Goal: Understand process/instructions: Learn how to perform a task or action

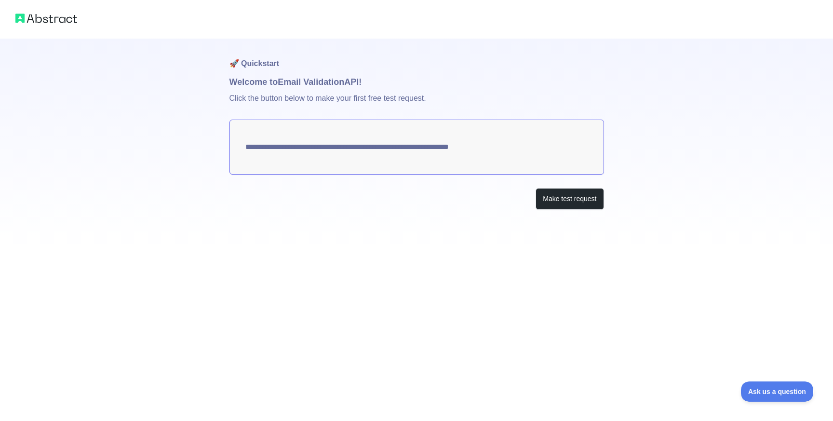
click at [299, 94] on p "Click the button below to make your first free test request." at bounding box center [417, 104] width 375 height 31
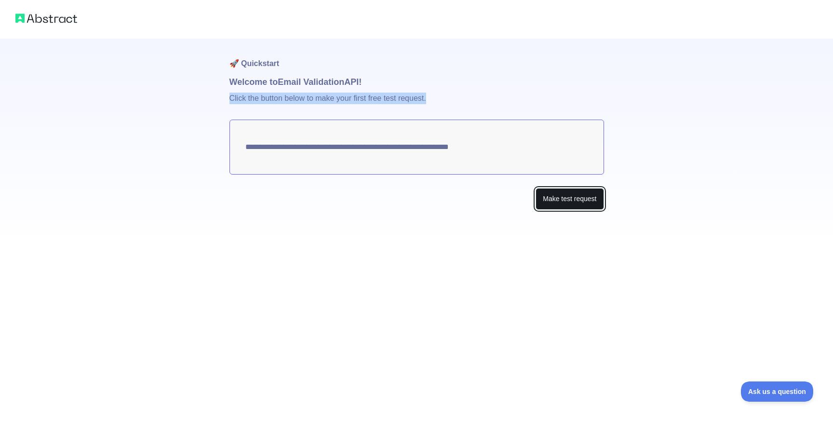
click at [556, 200] on button "Make test request" at bounding box center [570, 199] width 68 height 22
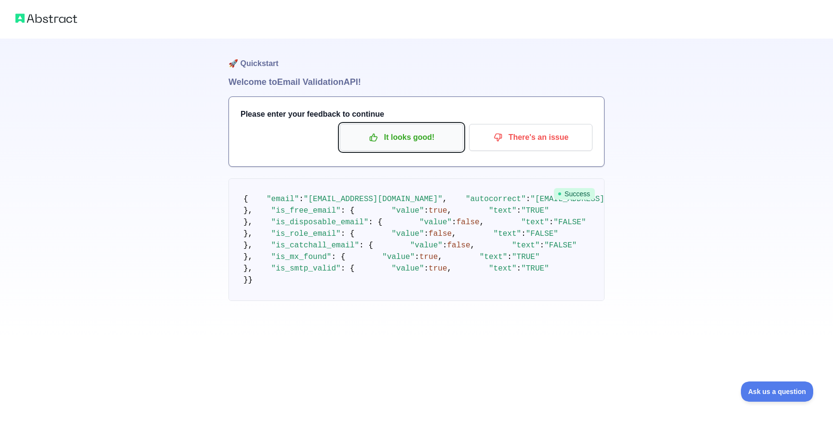
click at [375, 134] on icon "button" at bounding box center [373, 137] width 7 height 7
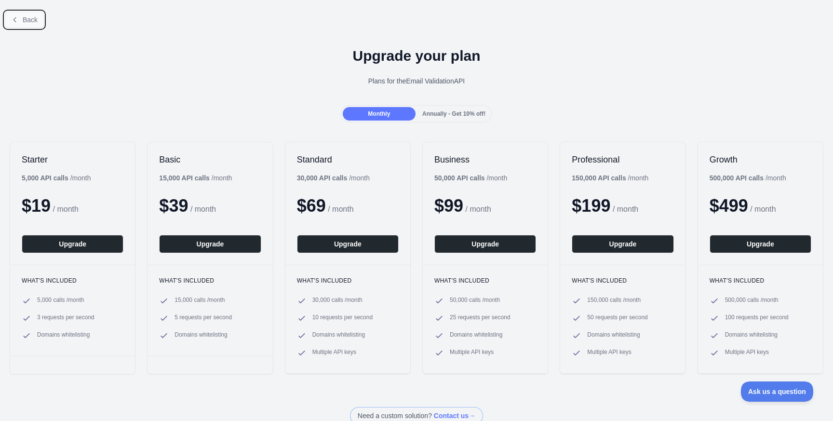
click at [20, 19] on button "Back" at bounding box center [24, 20] width 39 height 16
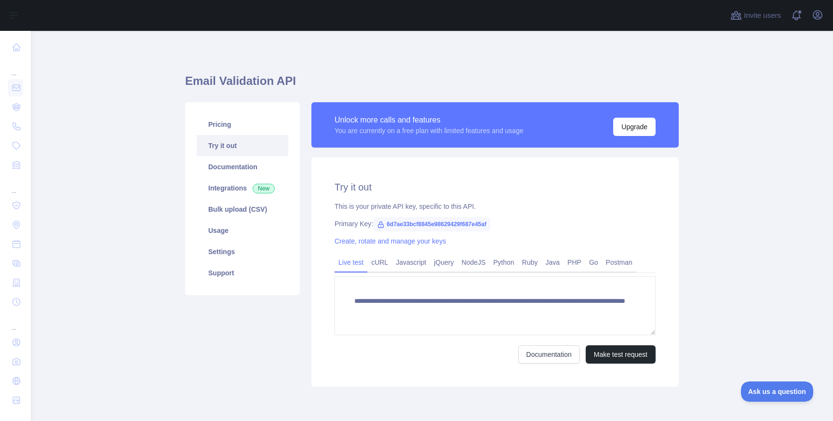
click at [381, 206] on div "This is your private API key, specific to this API." at bounding box center [495, 207] width 321 height 10
click at [384, 265] on link "cURL" at bounding box center [380, 262] width 25 height 15
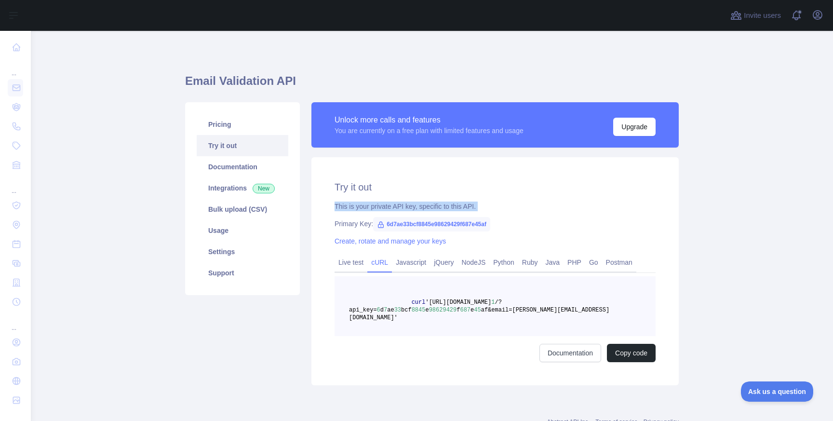
click at [407, 310] on span "bcf" at bounding box center [406, 310] width 11 height 7
click at [410, 221] on span "6d7ae33bcf8845e98629429f687e45af" at bounding box center [431, 224] width 117 height 14
copy span "6d7ae33bcf8845e98629429f687e45af"
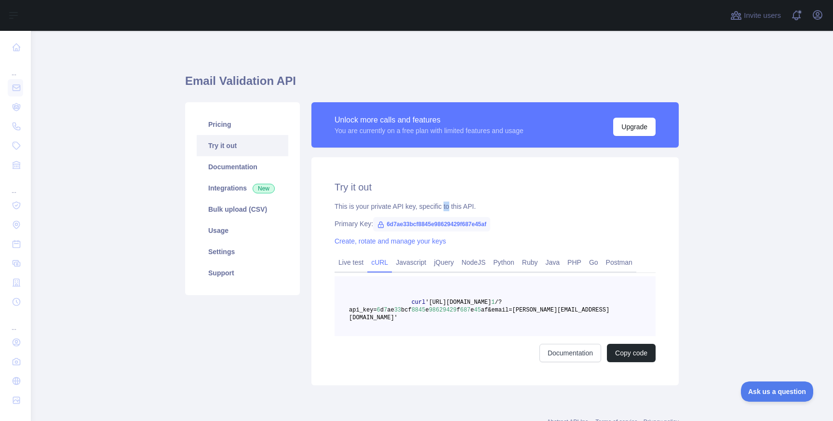
click at [453, 222] on span "6d7ae33bcf8845e98629429f687e45af" at bounding box center [431, 224] width 117 height 14
copy span "6d7ae33bcf8845e98629429f687e45af"
drag, startPoint x: 433, startPoint y: 300, endPoint x: 582, endPoint y: 300, distance: 148.5
click at [582, 300] on span "curl '[URL][DOMAIN_NAME] 1 /?api_key= 6 d 7 ae 33 bcf 8845 e 98629429 f 687 e 4…" at bounding box center [479, 310] width 260 height 22
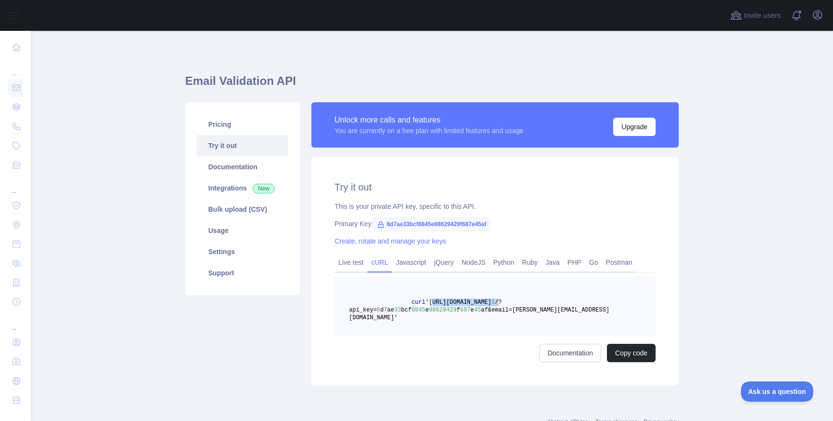
copy span "[URL][DOMAIN_NAME] 1 /"
drag, startPoint x: 586, startPoint y: 312, endPoint x: 514, endPoint y: 313, distance: 72.4
click at [514, 313] on span "af&email=[PERSON_NAME][EMAIL_ADDRESS][DOMAIN_NAME]'" at bounding box center [479, 314] width 260 height 14
copy span "[EMAIL_ADDRESS][DOMAIN_NAME]"
